Goal: Contribute content

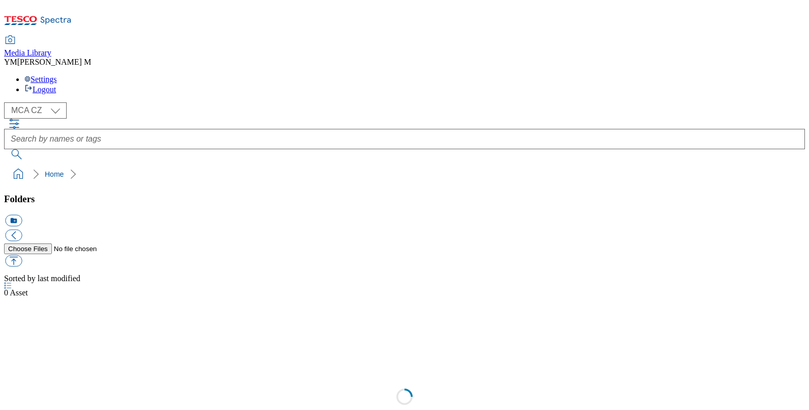
select select "flare-mca-cz"
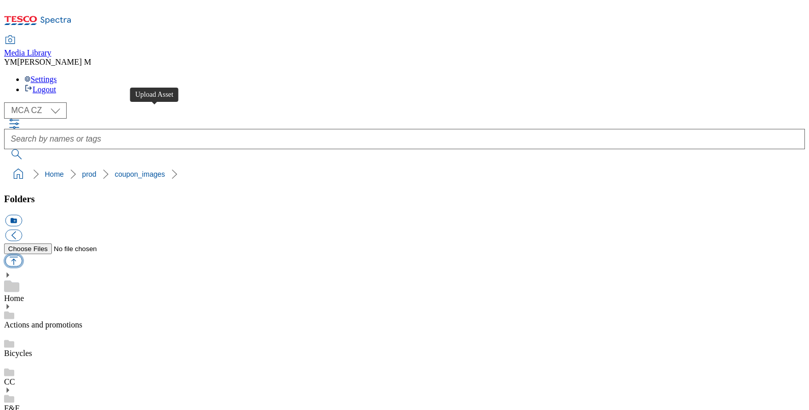
click at [22, 255] on button "button" at bounding box center [13, 261] width 17 height 12
type input "C:\fakepath\Y51_1101_F.jpg"
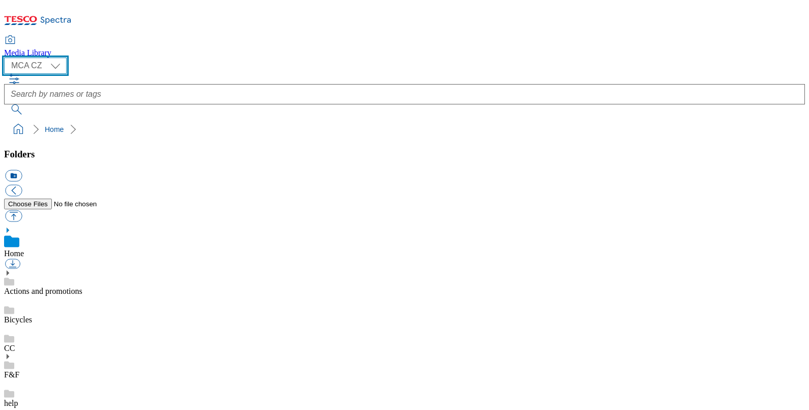
click at [49, 59] on select "MCA CZ MCA HU MCA SK MCA UK" at bounding box center [35, 66] width 63 height 16
select select "flare-mca-sk"
click at [7, 58] on select "MCA CZ MCA HU MCA SK MCA UK" at bounding box center [35, 66] width 63 height 16
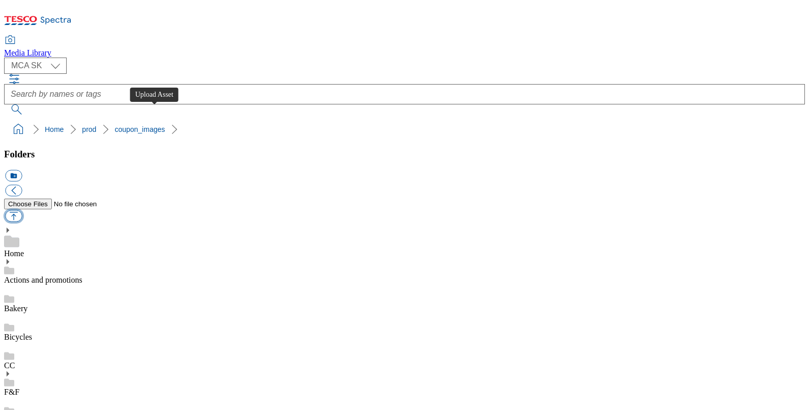
click at [22, 210] on button "button" at bounding box center [13, 216] width 17 height 12
